Goal: Book appointment/travel/reservation

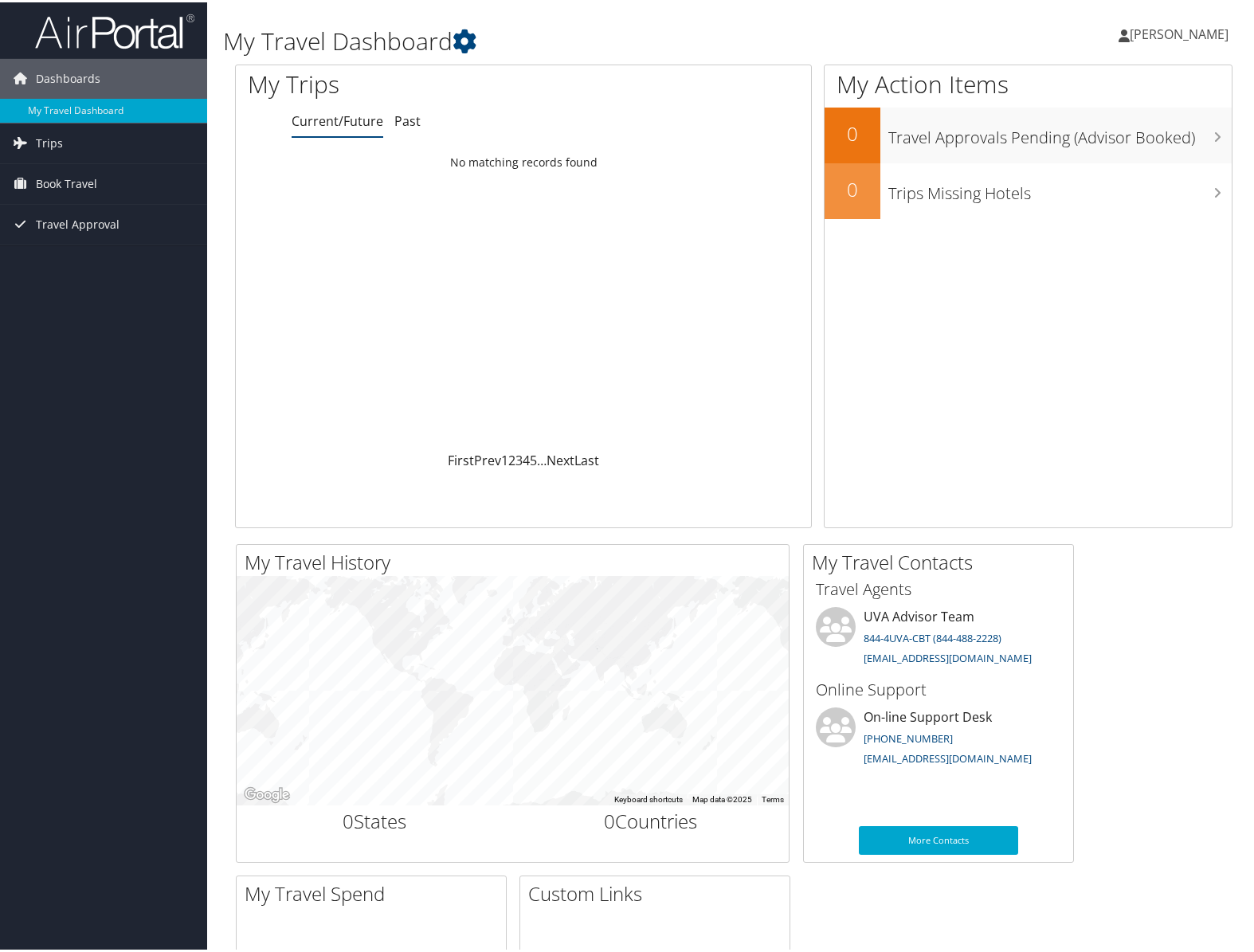
click at [1153, 25] on span "[PERSON_NAME]" at bounding box center [1179, 31] width 99 height 17
click at [79, 183] on span "Book Travel" at bounding box center [66, 182] width 61 height 40
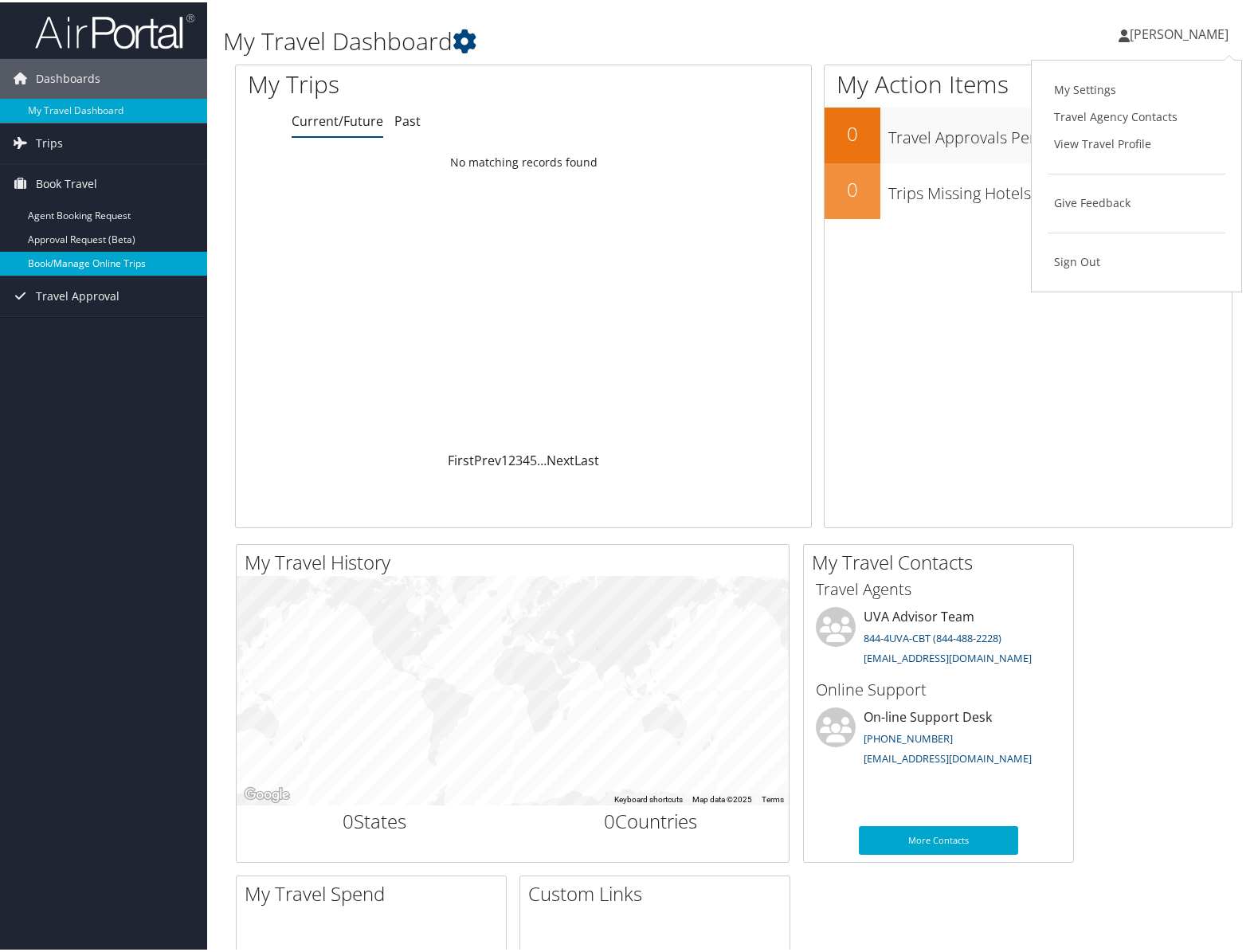
click at [94, 259] on link "Book/Manage Online Trips" at bounding box center [103, 261] width 207 height 24
